Goal: Check status: Check status

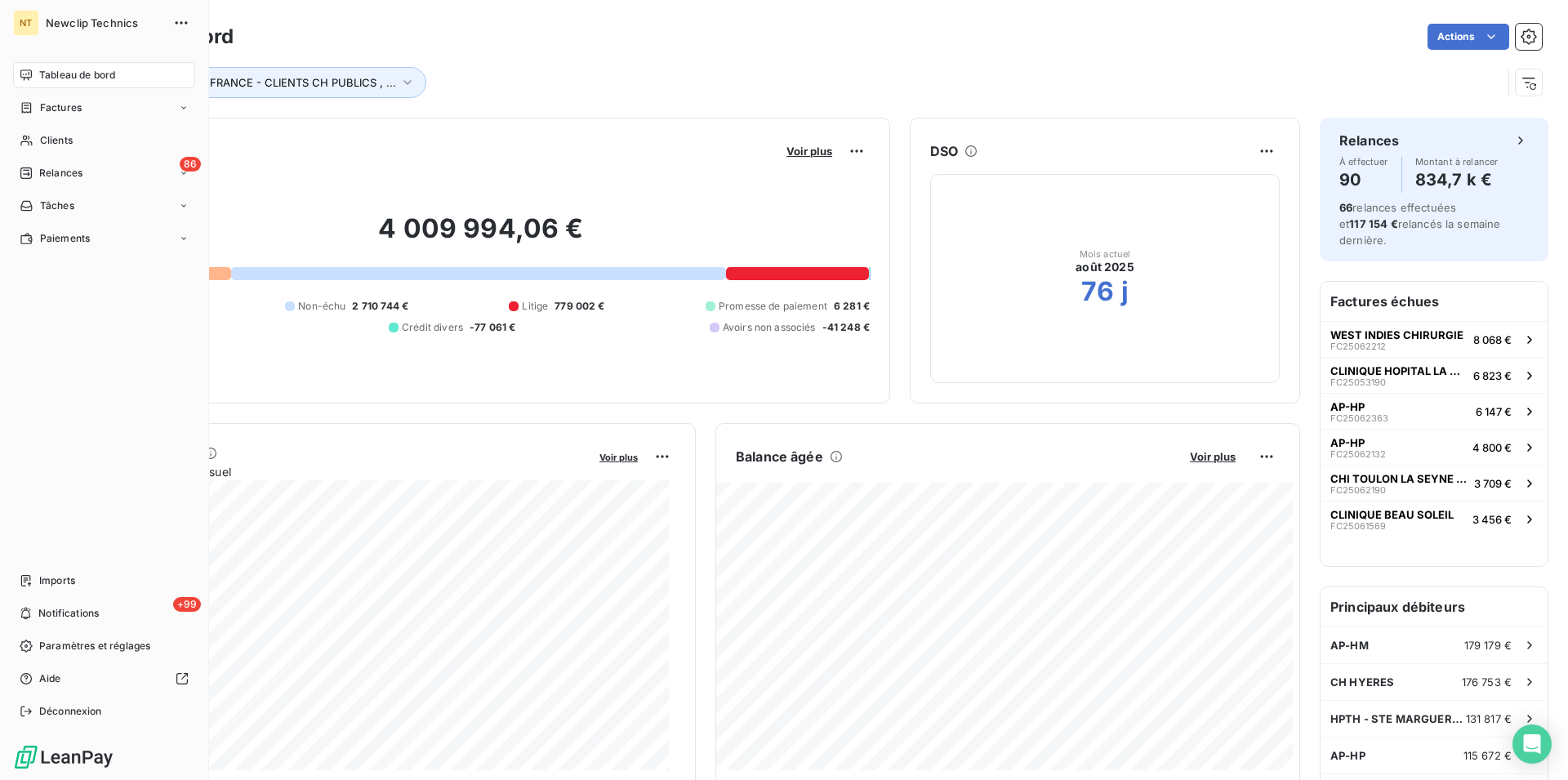
click at [80, 77] on span "Tableau de bord" at bounding box center [77, 74] width 76 height 15
click at [58, 144] on span "Clients" at bounding box center [56, 140] width 32 height 15
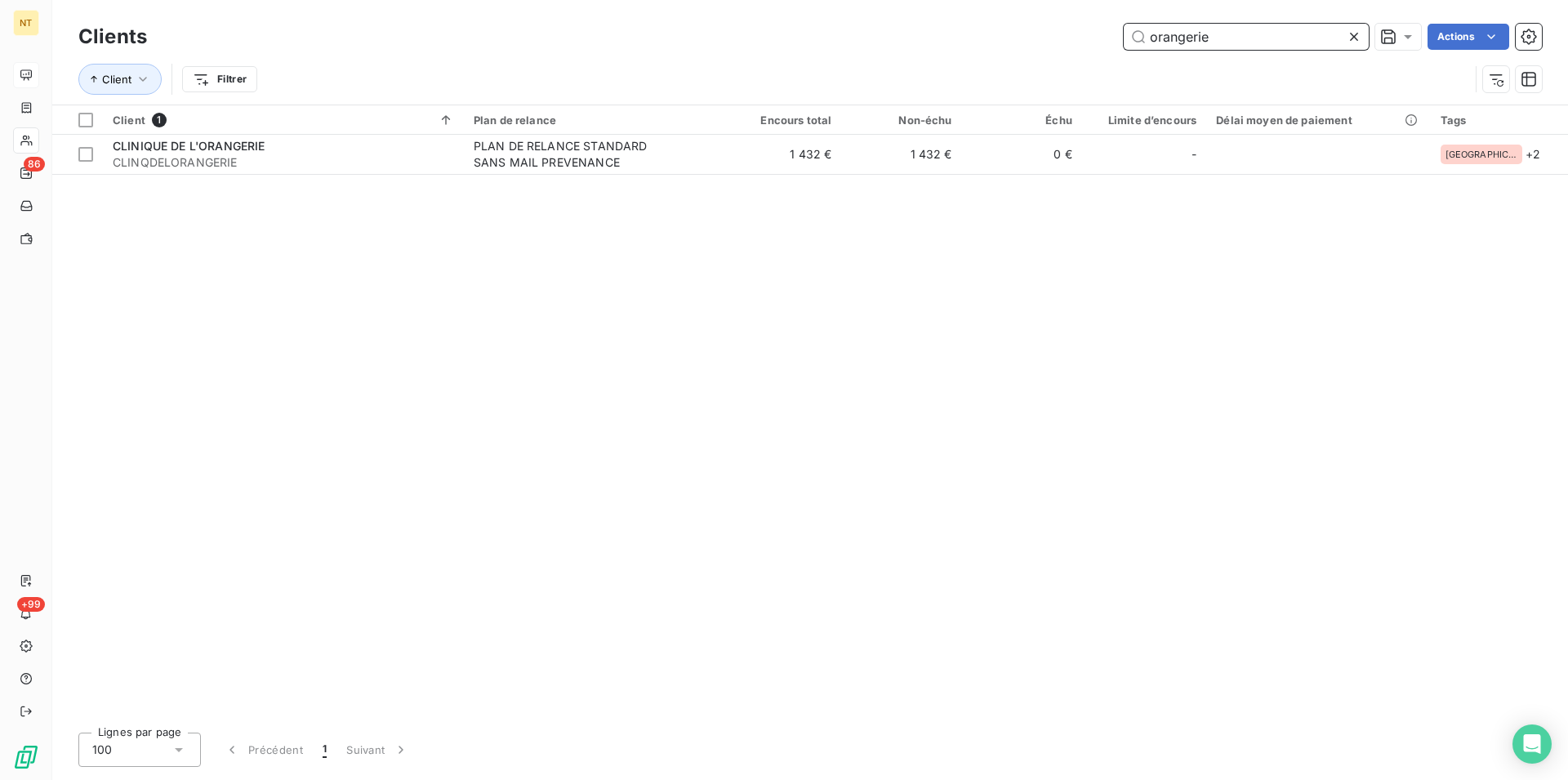
drag, startPoint x: 1227, startPoint y: 32, endPoint x: 1146, endPoint y: 32, distance: 81.0
click at [1146, 32] on input "orangerie" at bounding box center [1246, 37] width 245 height 26
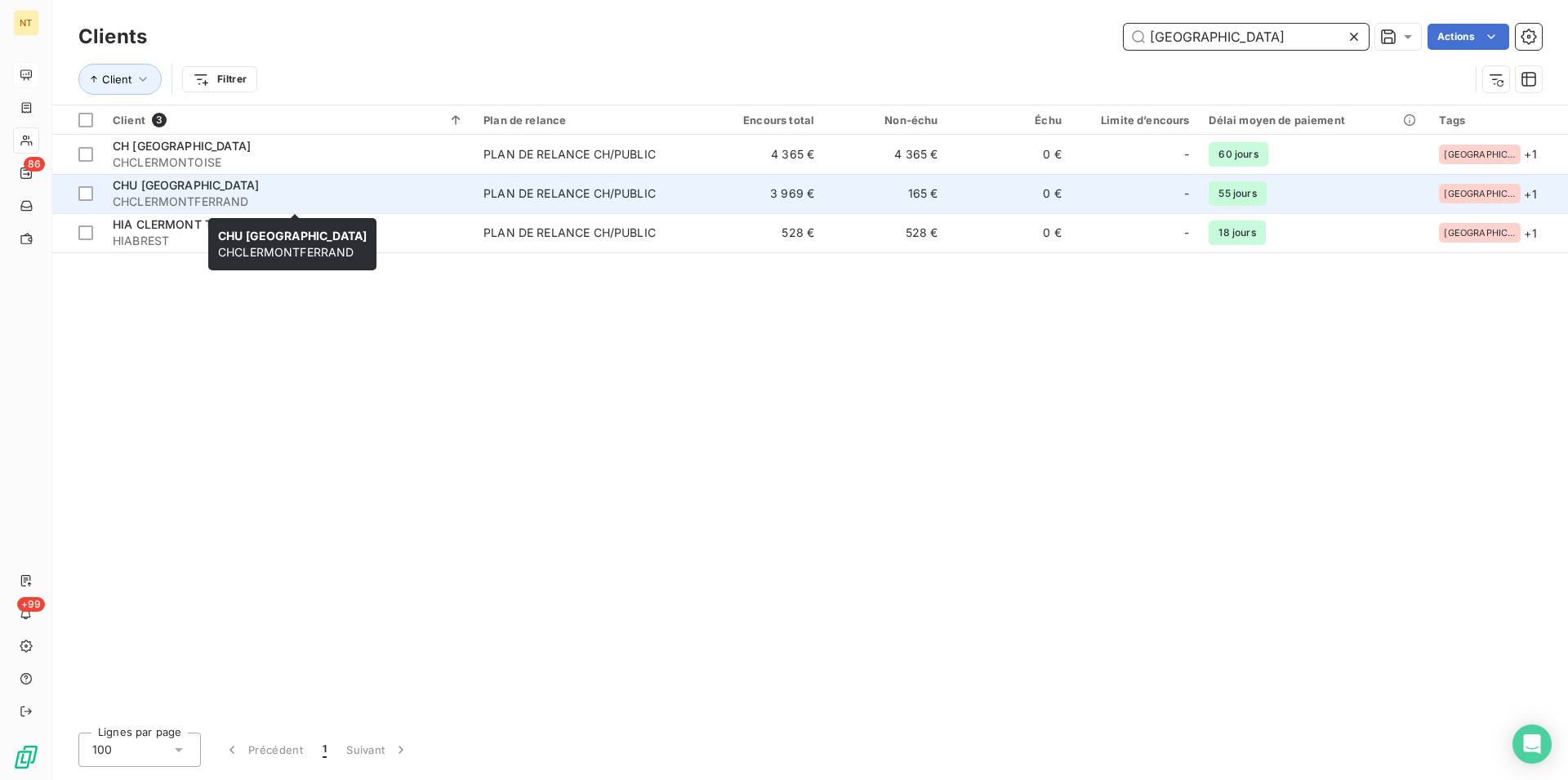
type input "[GEOGRAPHIC_DATA]"
click at [228, 187] on span "CHU [GEOGRAPHIC_DATA]" at bounding box center [185, 185] width 146 height 14
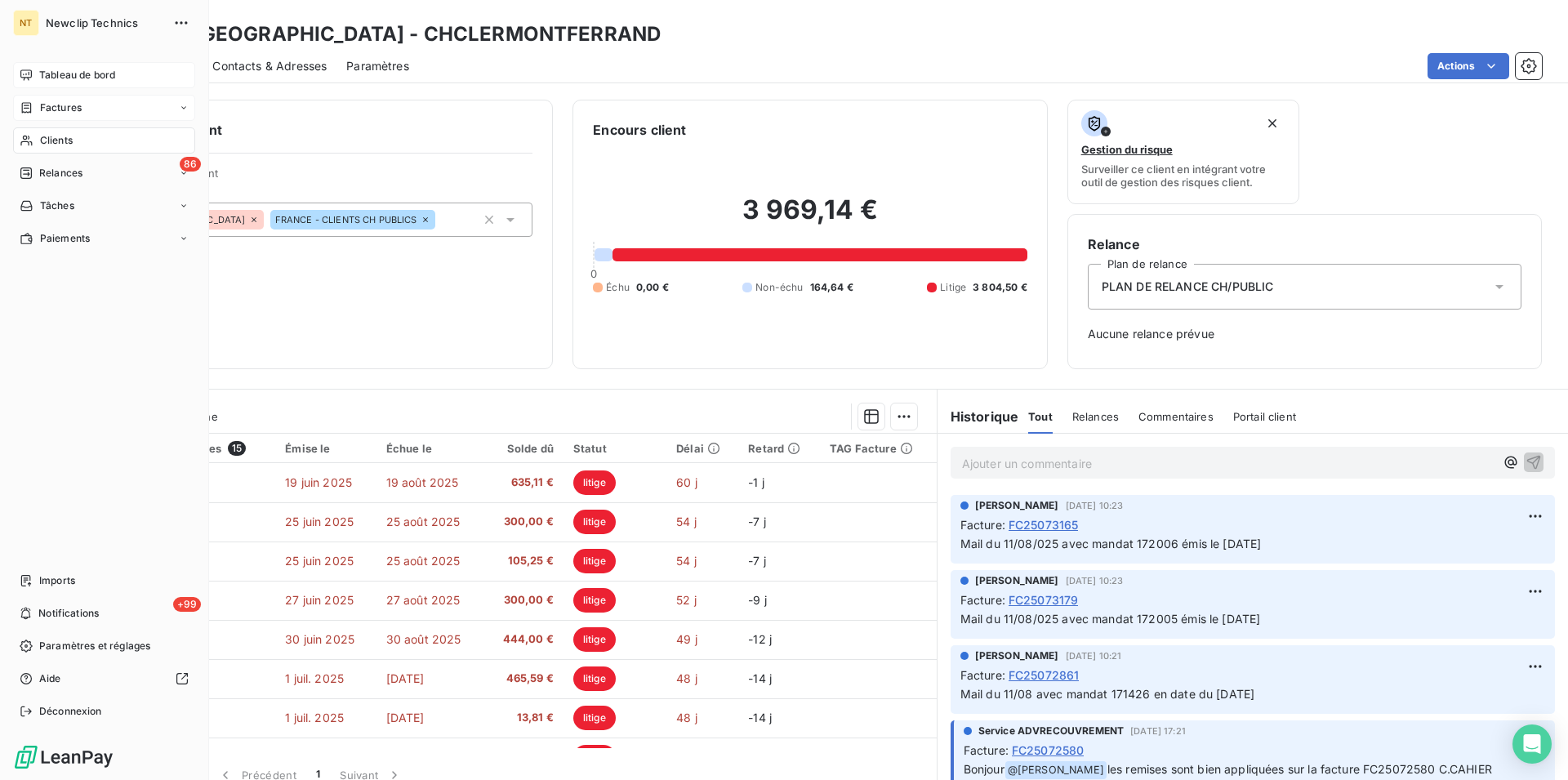
click at [76, 104] on span "Factures" at bounding box center [61, 108] width 42 height 15
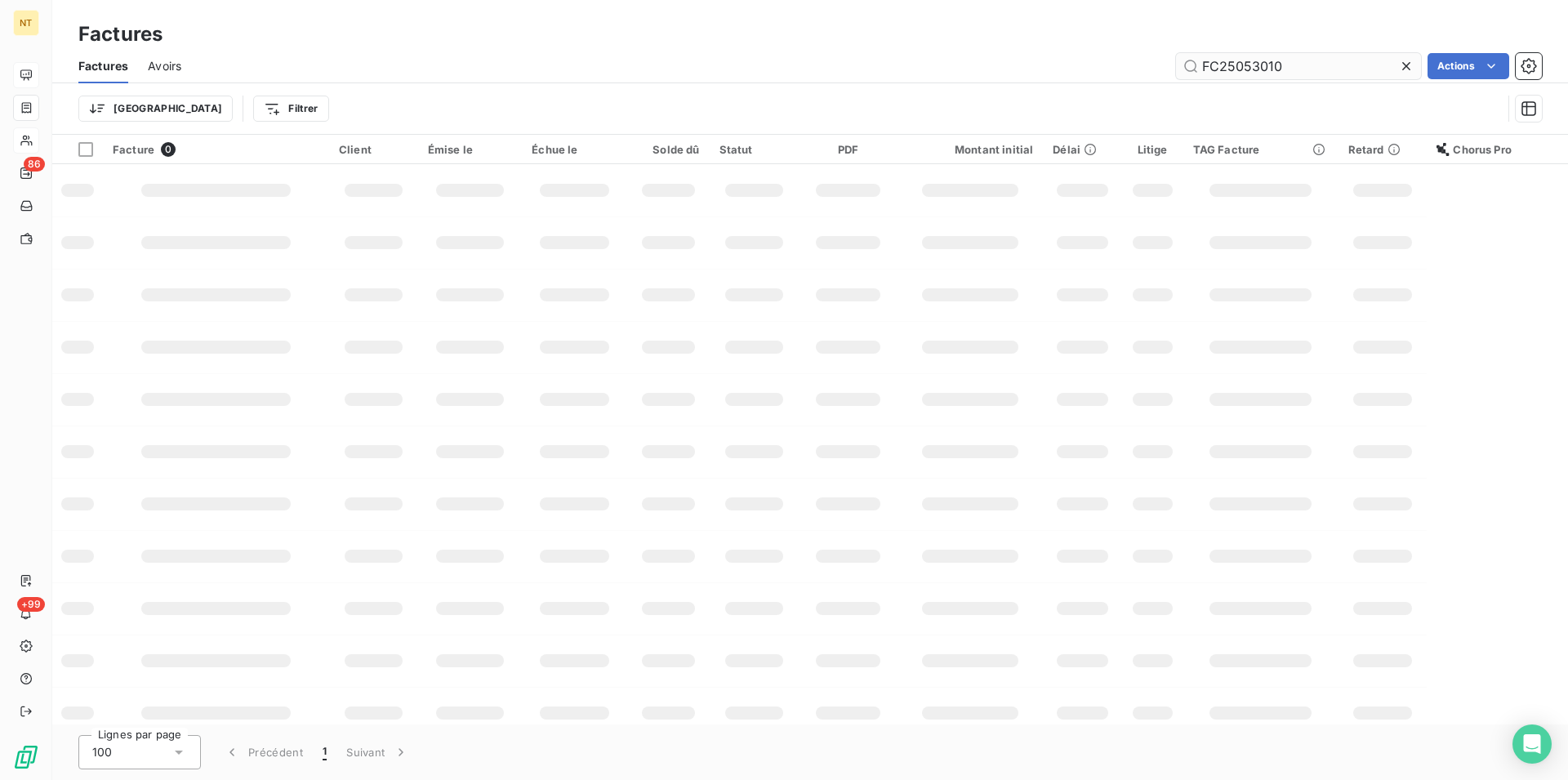
drag, startPoint x: 1290, startPoint y: 63, endPoint x: 1247, endPoint y: 67, distance: 43.2
click at [1247, 67] on input "FC25053010" at bounding box center [1298, 66] width 245 height 26
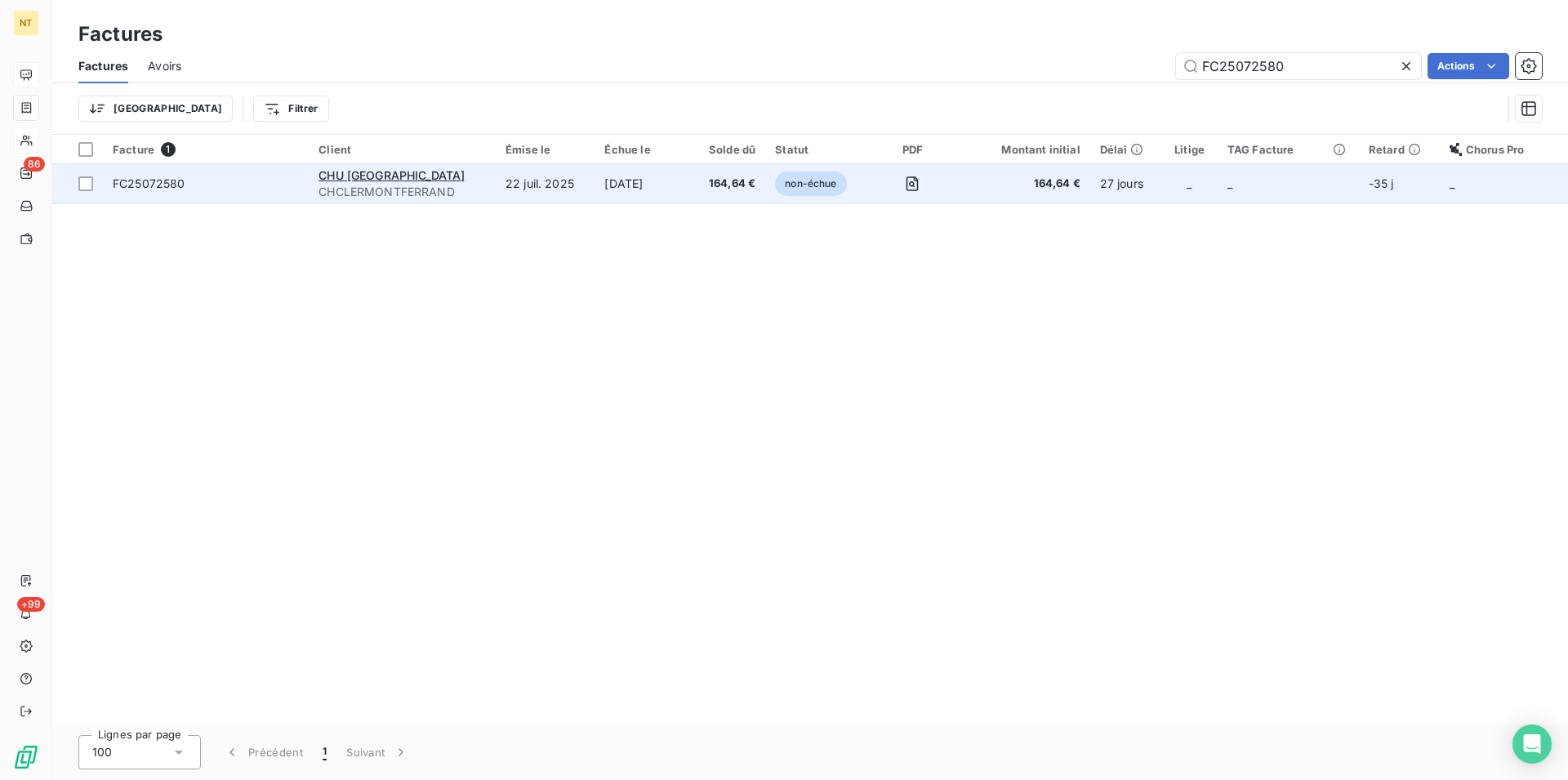
type input "FC25072580"
click at [479, 185] on span "CHCLERMONTFERRAND" at bounding box center [402, 191] width 167 height 16
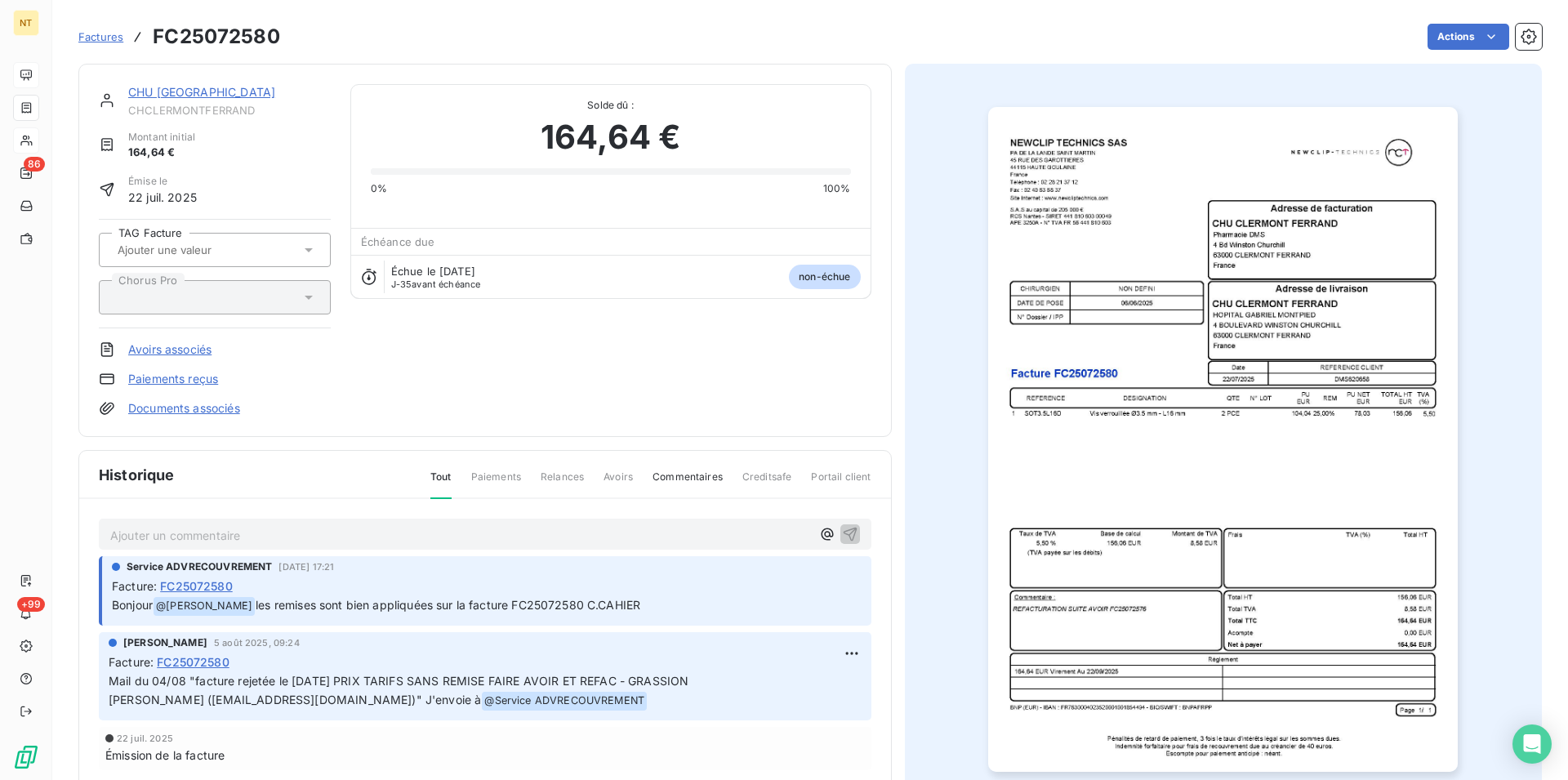
click at [200, 98] on link "CHU [GEOGRAPHIC_DATA]" at bounding box center [202, 91] width 147 height 14
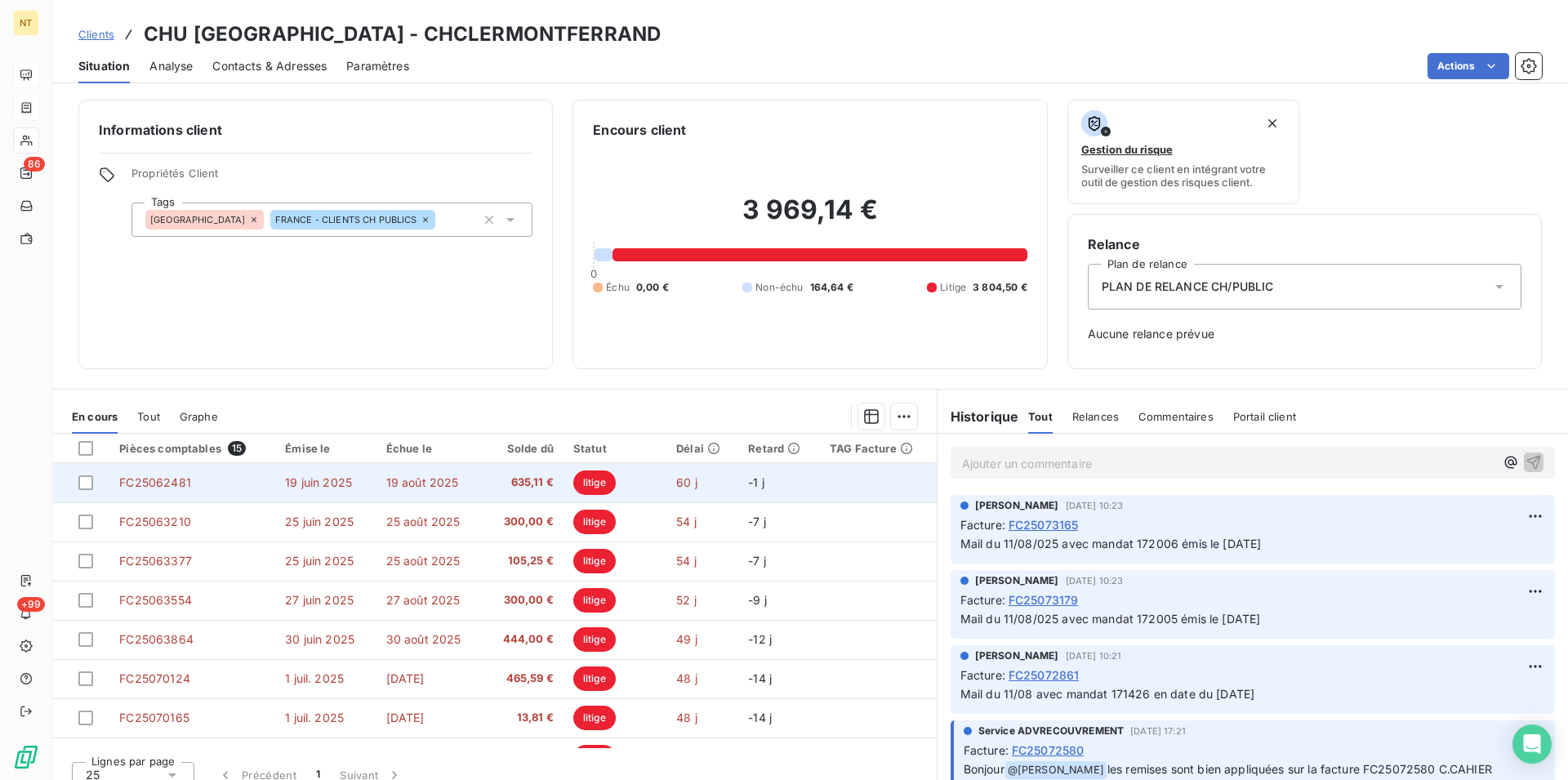
click at [186, 479] on span "FC25062481" at bounding box center [156, 482] width 72 height 14
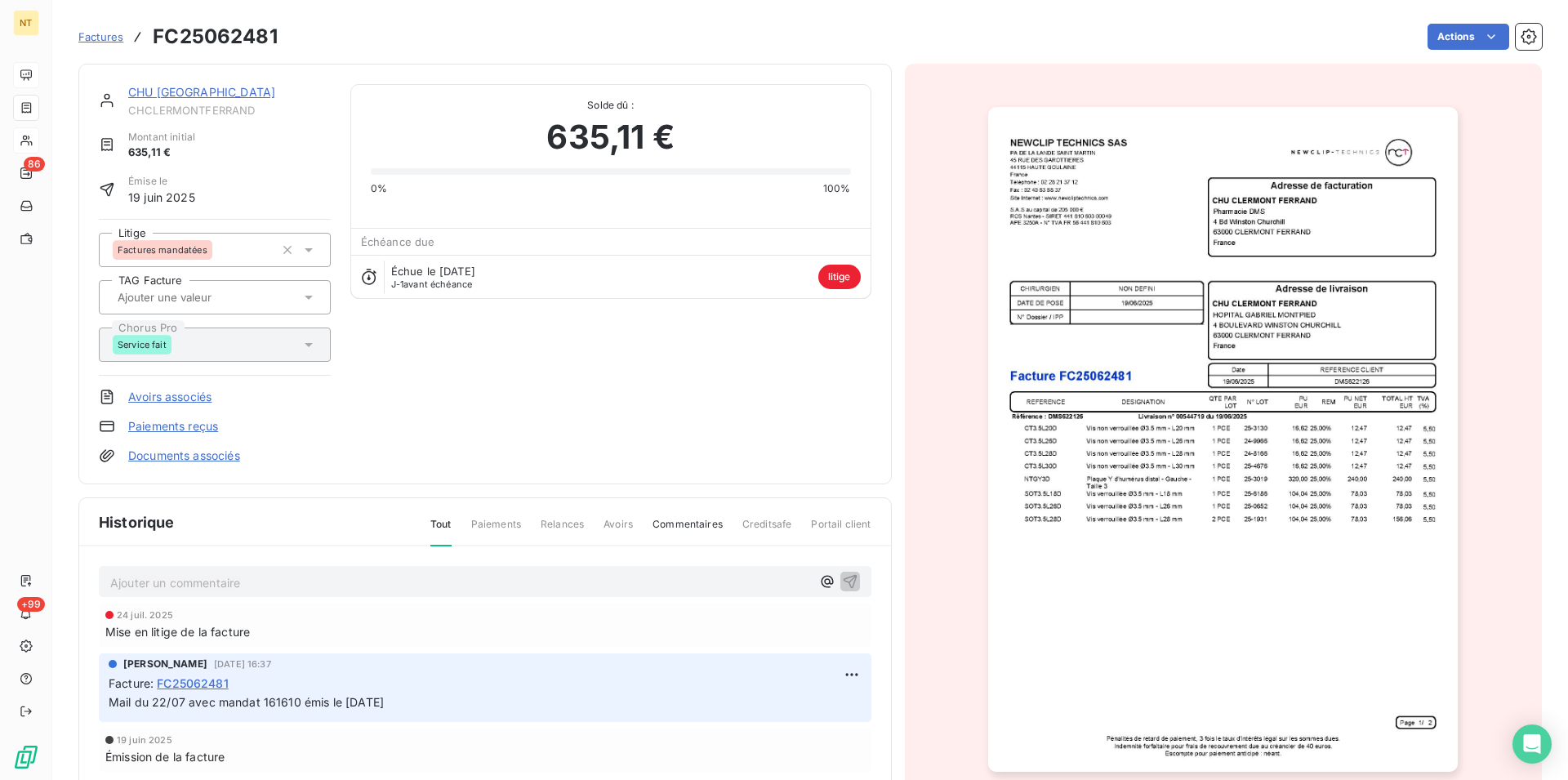
click at [115, 585] on p "Ajouter un commentaire ﻿" at bounding box center [461, 583] width 701 height 21
click at [842, 581] on icon "button" at bounding box center [849, 580] width 16 height 16
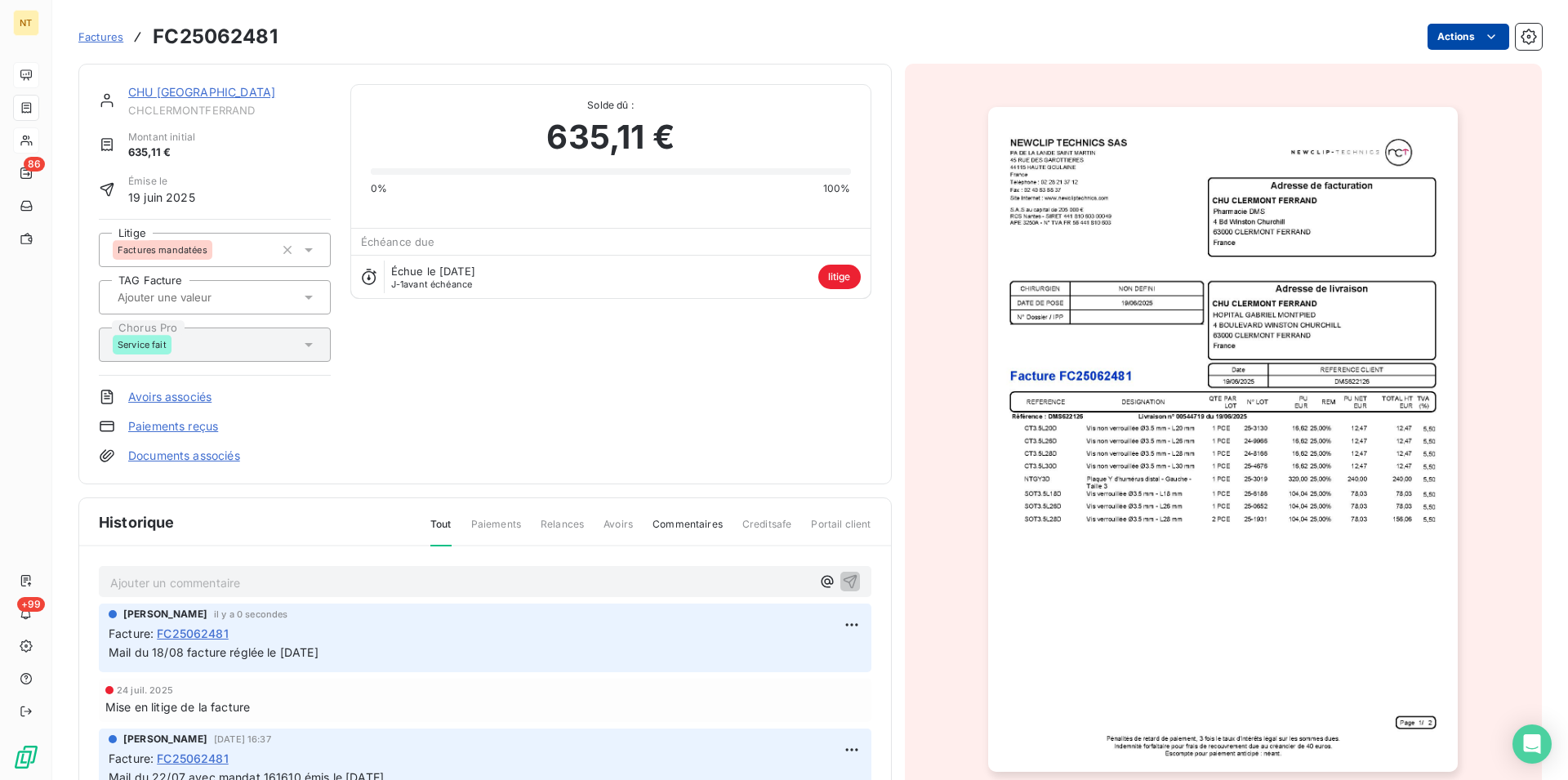
click at [1483, 34] on html "NT 86 +99 Factures FC25062481 Actions CHU [GEOGRAPHIC_DATA] CHCLERMONTFERRAND M…" at bounding box center [784, 390] width 1568 height 780
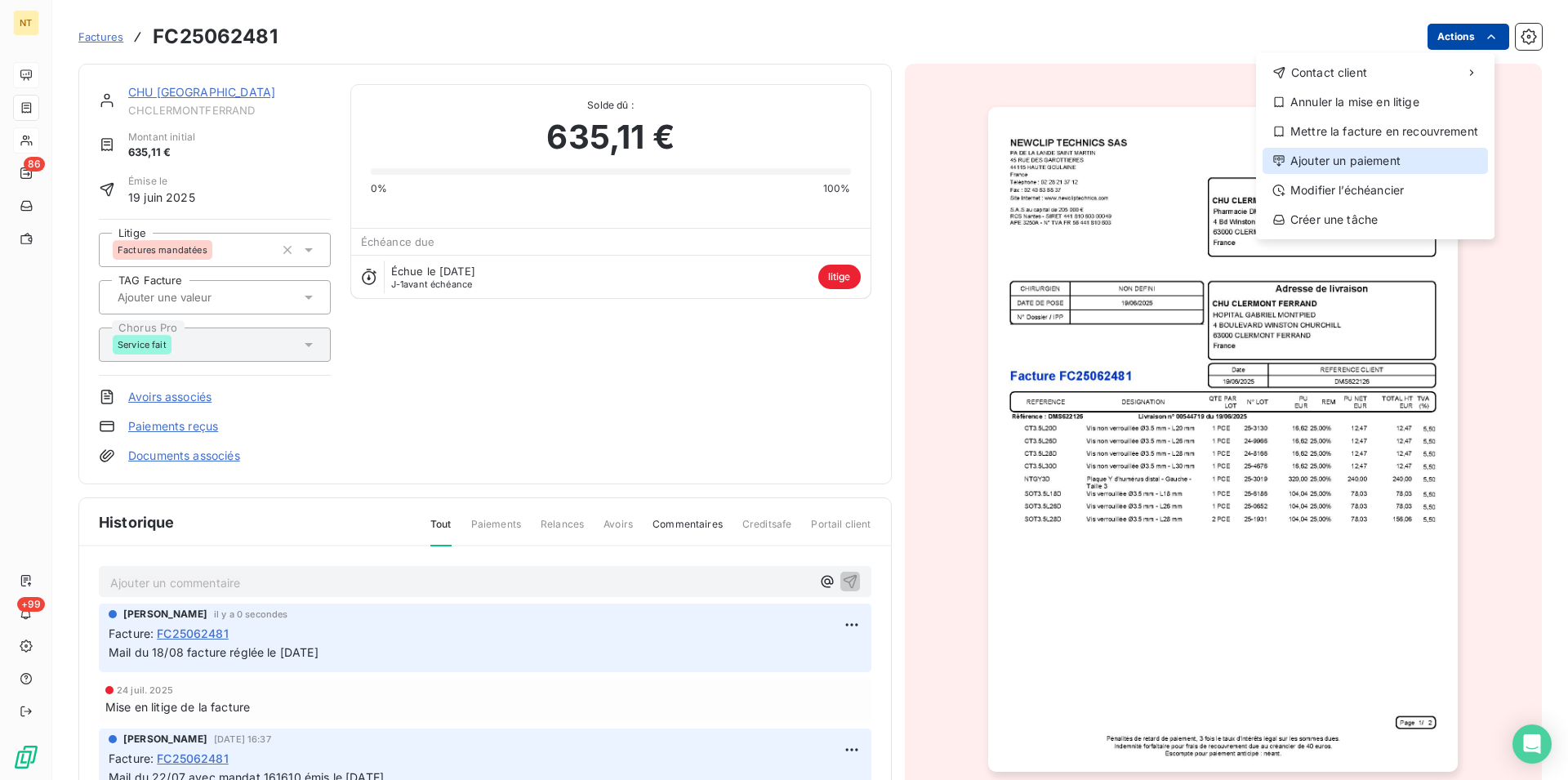
click at [1382, 158] on div "Ajouter un paiement" at bounding box center [1376, 161] width 226 height 26
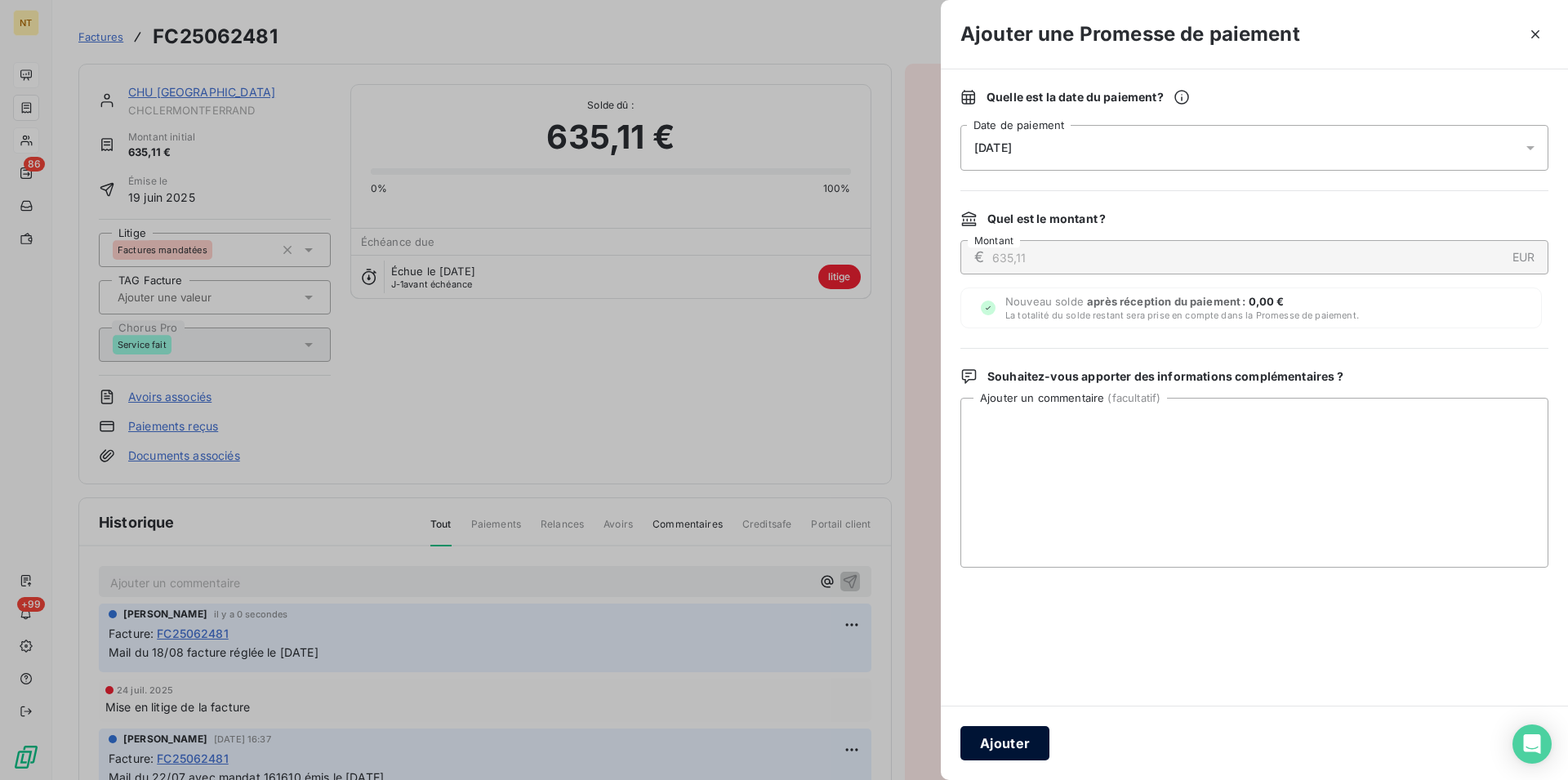
click at [989, 748] on button "Ajouter" at bounding box center [1005, 743] width 89 height 34
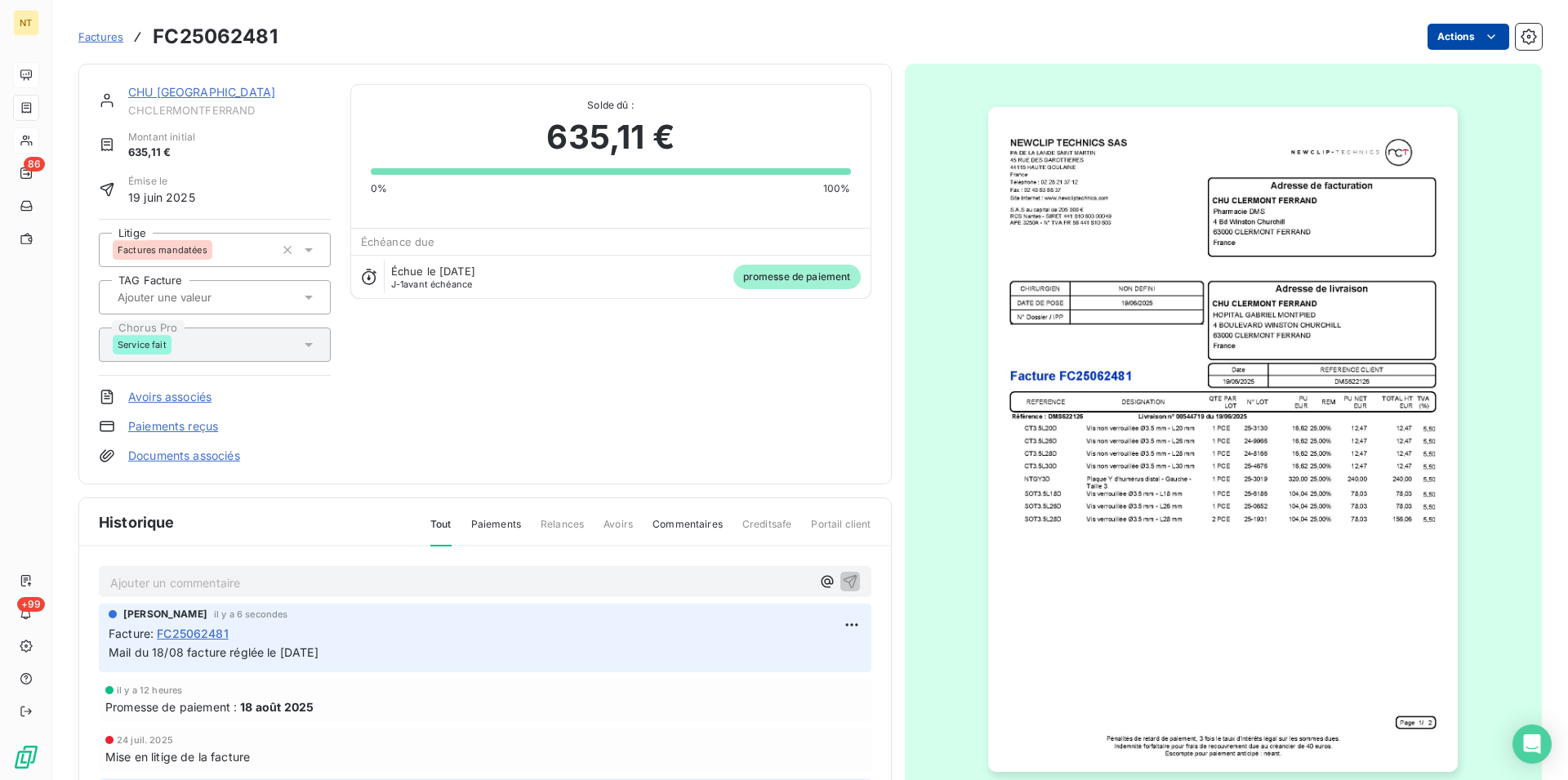
click at [204, 92] on link "CHU [GEOGRAPHIC_DATA]" at bounding box center [202, 91] width 147 height 14
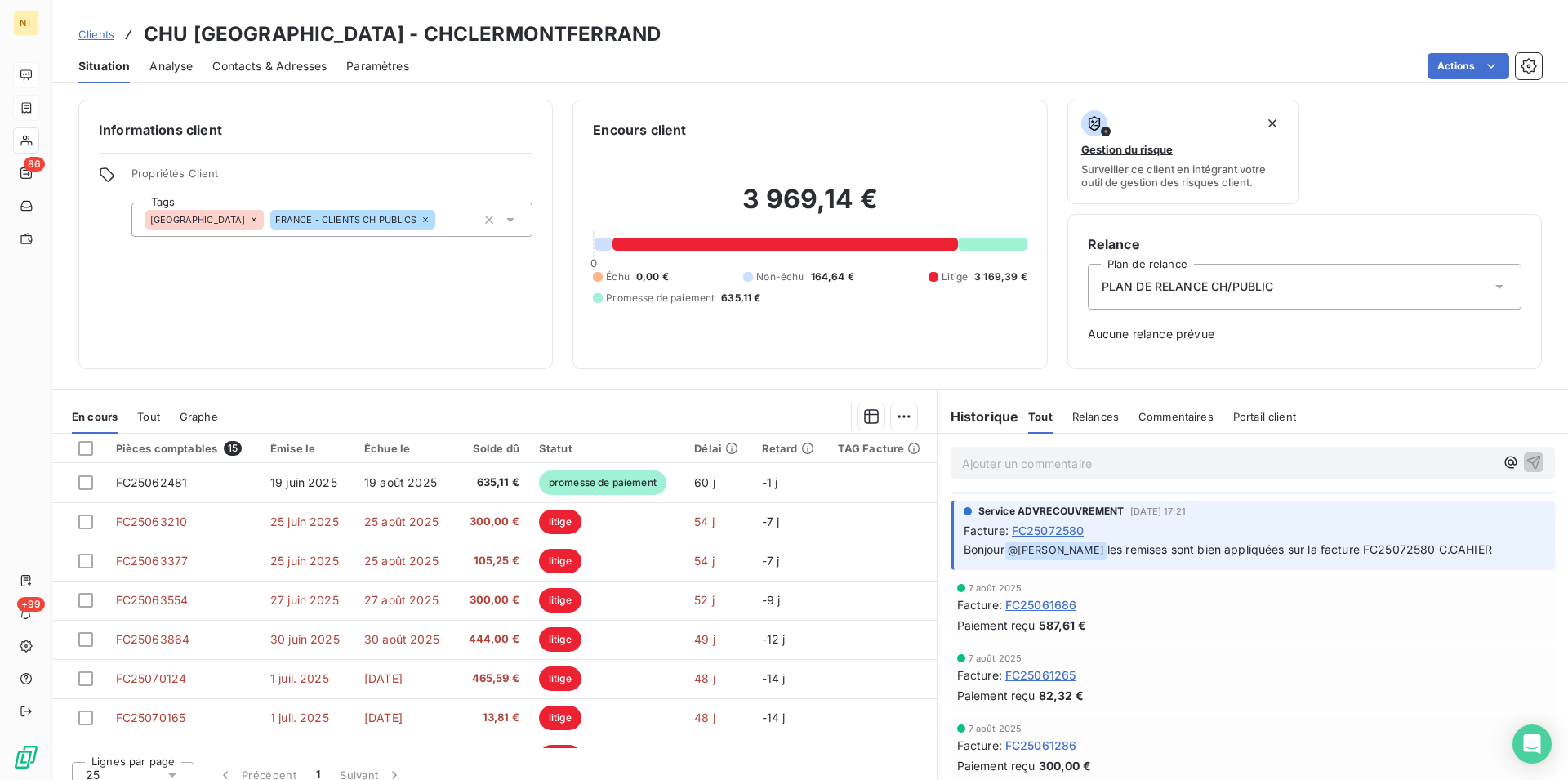
scroll to position [333, 0]
